Goal: Find specific page/section: Find specific page/section

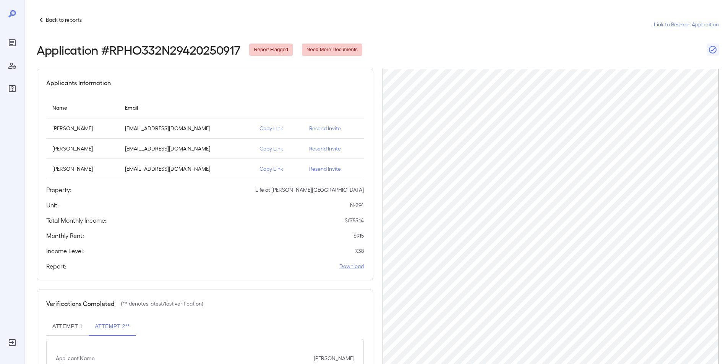
click at [63, 19] on p "Back to reports" at bounding box center [64, 20] width 36 height 8
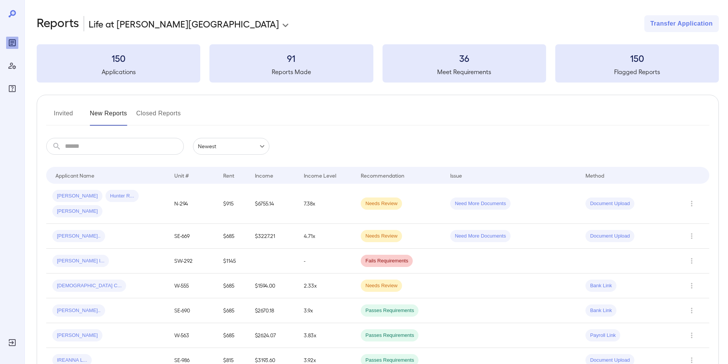
click at [102, 149] on input "text" at bounding box center [124, 146] width 119 height 17
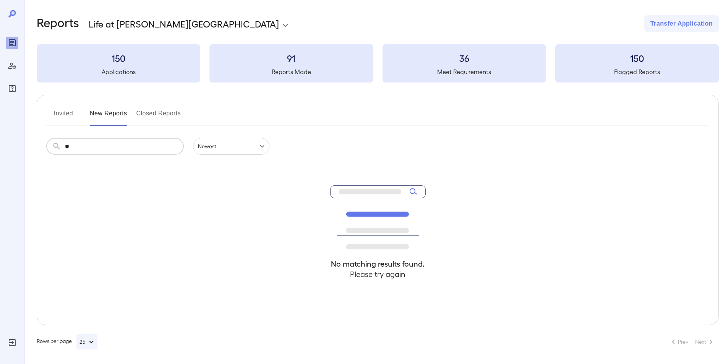
type input "*"
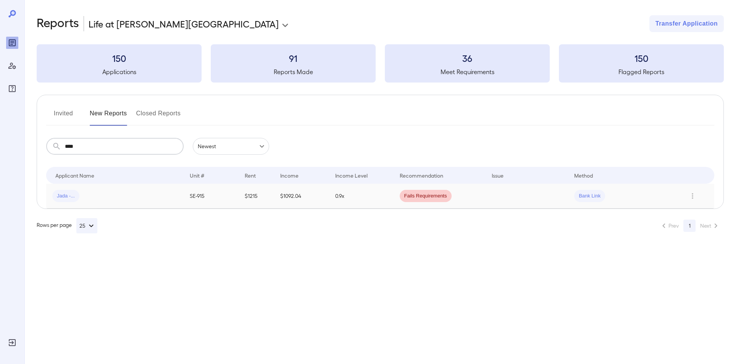
type input "****"
click at [64, 194] on span "Jada -..." at bounding box center [65, 195] width 27 height 7
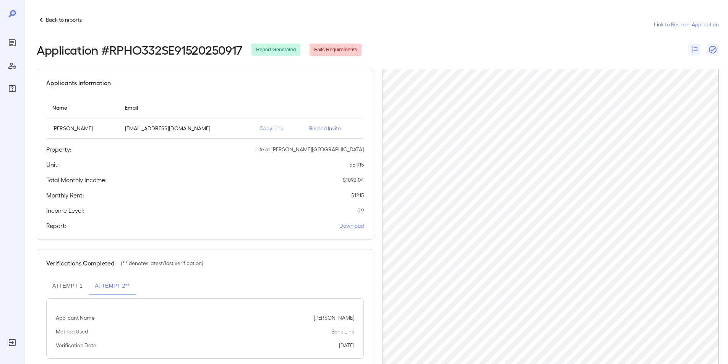
click at [48, 19] on p "Back to reports" at bounding box center [64, 20] width 36 height 8
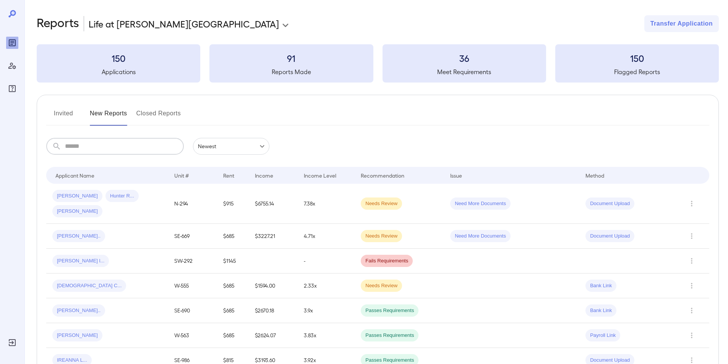
click at [79, 142] on input "text" at bounding box center [124, 146] width 119 height 17
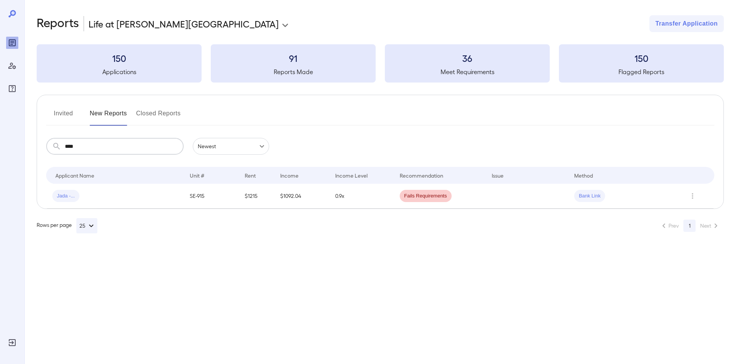
type input "****"
click at [60, 196] on span "Jada -..." at bounding box center [65, 195] width 27 height 7
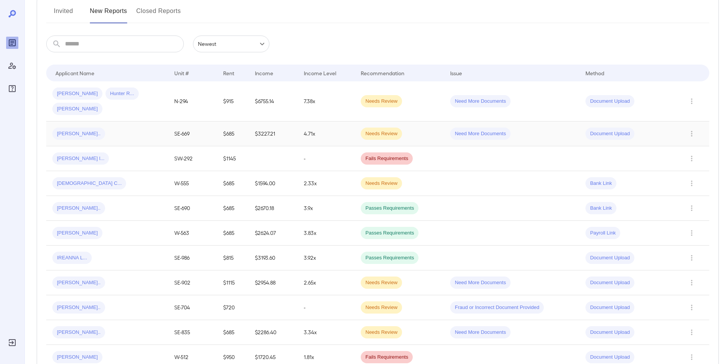
scroll to position [76, 0]
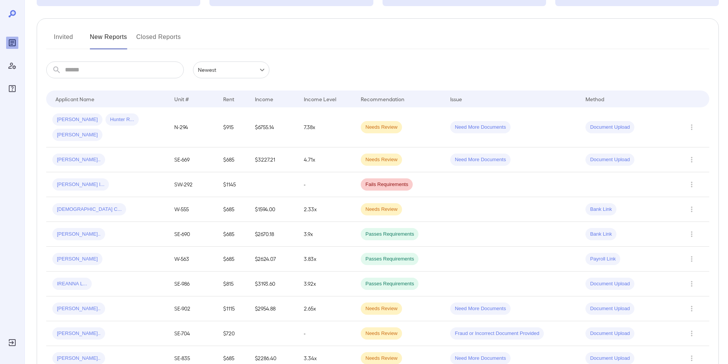
click at [67, 37] on button "Invited" at bounding box center [63, 40] width 34 height 18
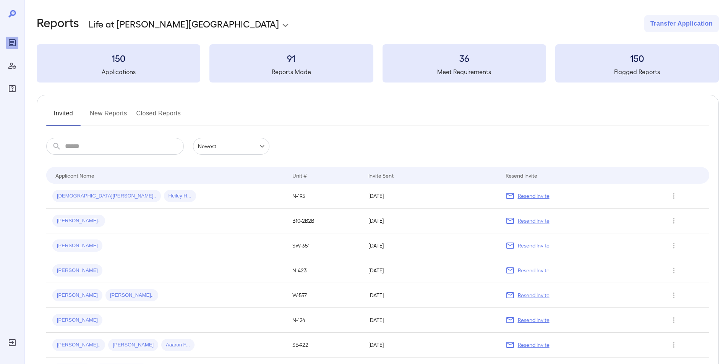
click at [112, 146] on input "text" at bounding box center [124, 146] width 119 height 17
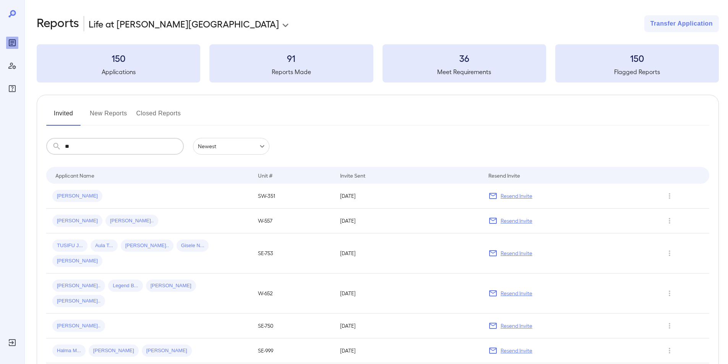
type input "*"
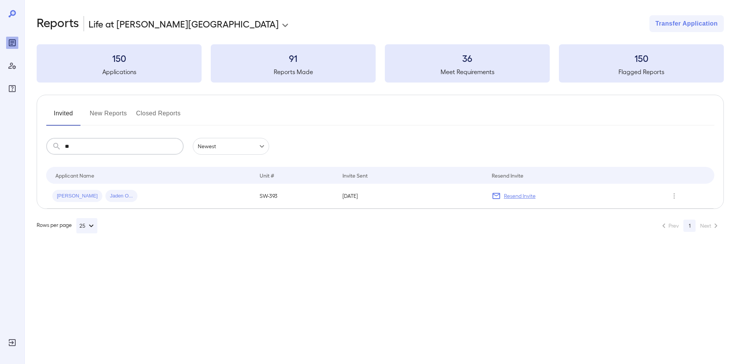
type input "*"
